Goal: Obtain resource: Obtain resource

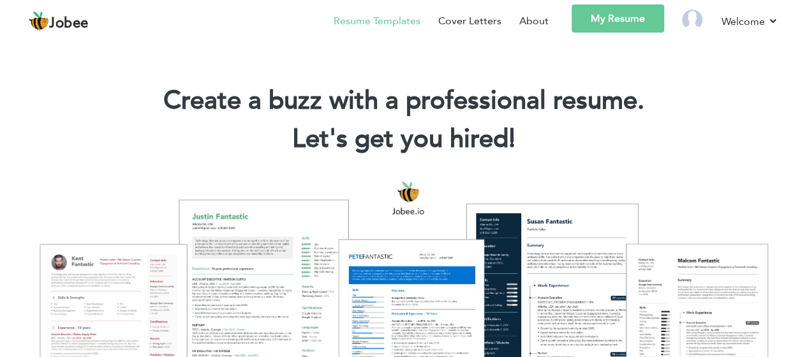
click at [400, 24] on link "Resume Templates" at bounding box center [377, 20] width 87 height 15
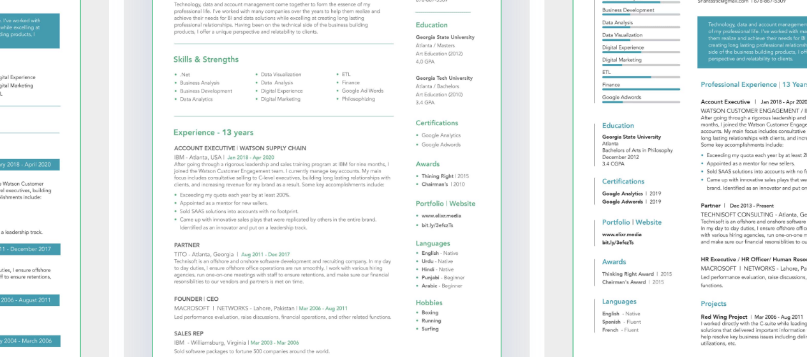
scroll to position [2376, 0]
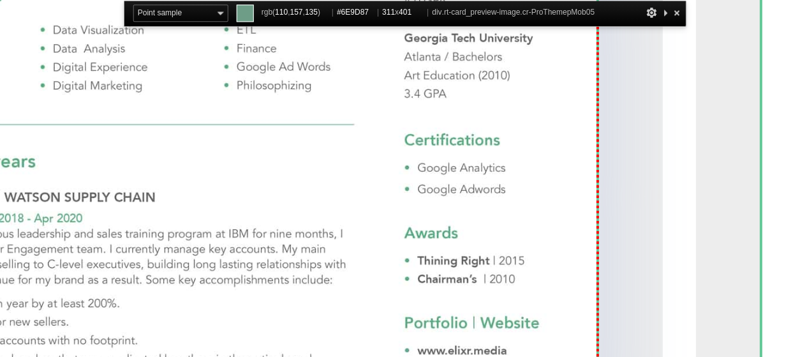
click at [464, 258] on div at bounding box center [404, 244] width 198 height 256
